Goal: Information Seeking & Learning: Learn about a topic

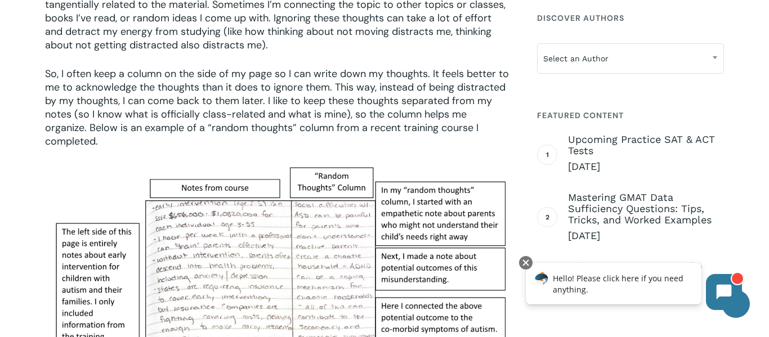
scroll to position [1161, 0]
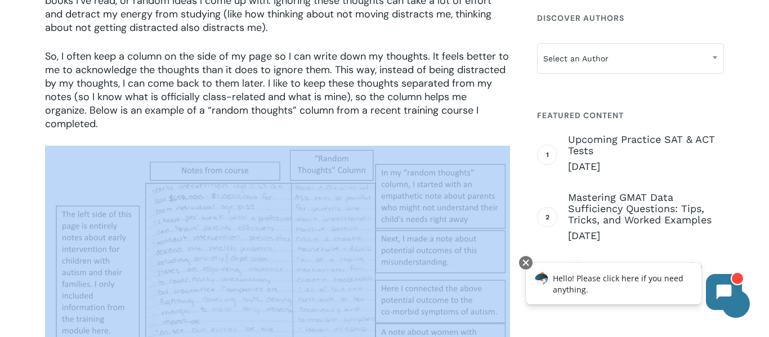
scroll to position [1178, 0]
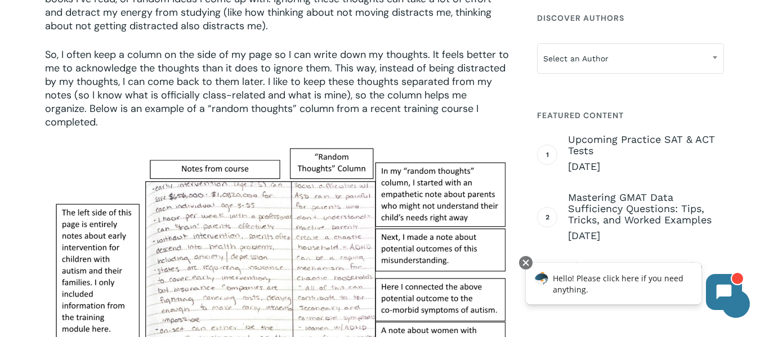
click at [485, 3] on p "This might be one of my favorite study tips – this can work for anyone, [MEDICA…" at bounding box center [277, 0] width 465 height 96
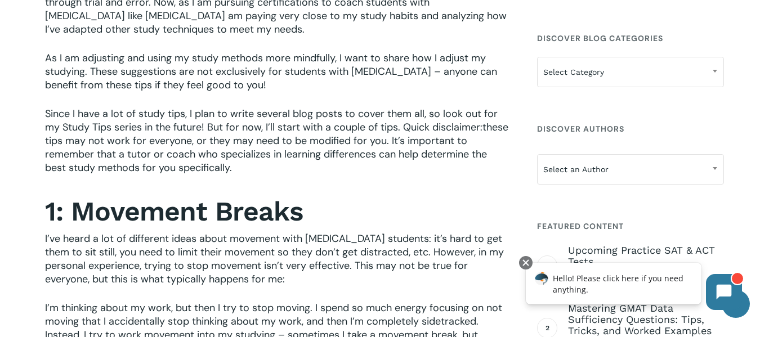
scroll to position [370, 0]
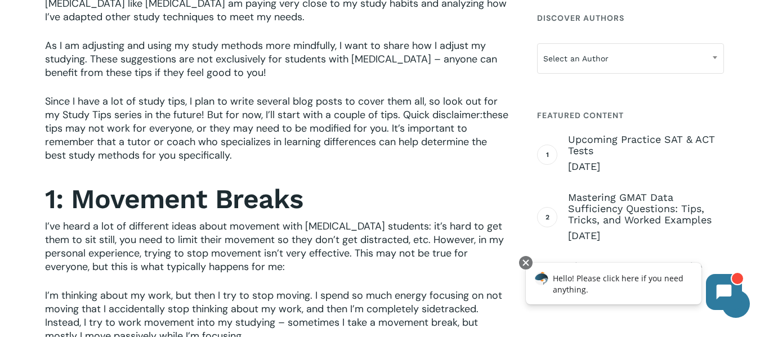
scroll to position [489, 0]
